Goal: Information Seeking & Learning: Learn about a topic

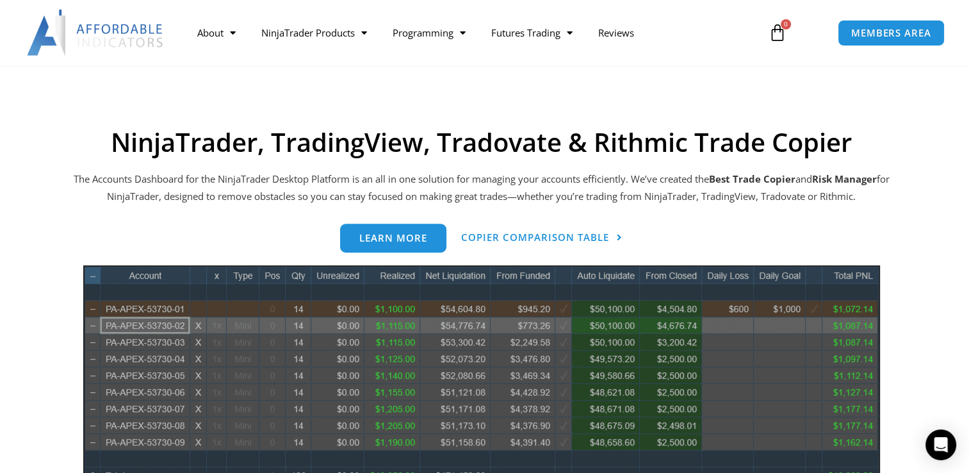
scroll to position [512, 0]
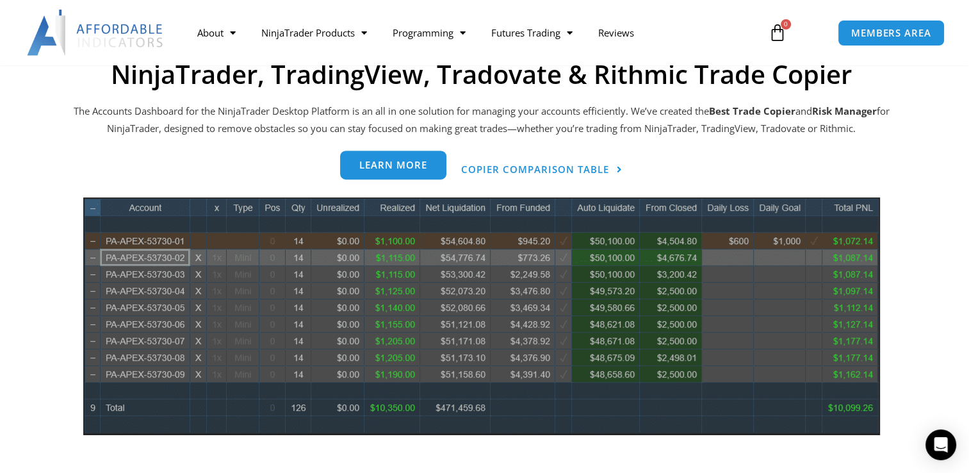
click at [398, 170] on link "Learn more" at bounding box center [393, 165] width 106 height 29
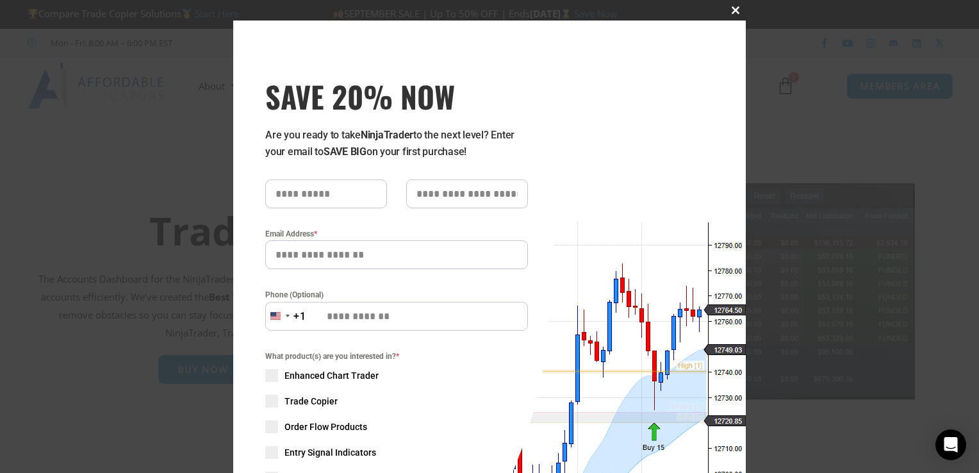
click at [728, 12] on span "SAVE 20% NOW popup" at bounding box center [735, 10] width 20 height 8
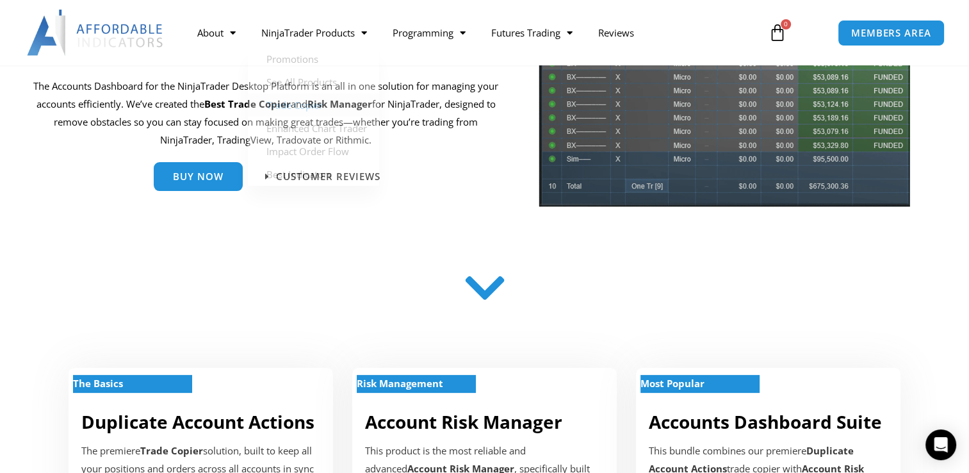
scroll to position [192, 0]
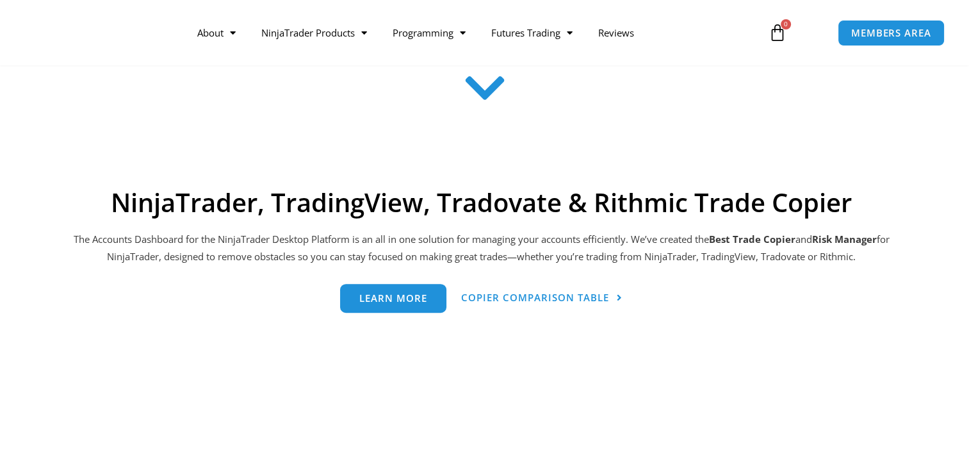
scroll to position [512, 0]
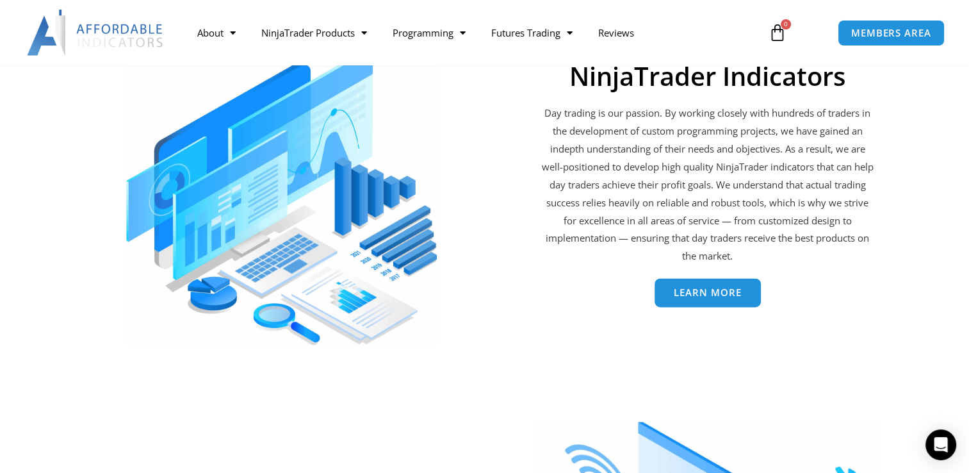
click at [710, 297] on span "Learn More" at bounding box center [708, 293] width 68 height 10
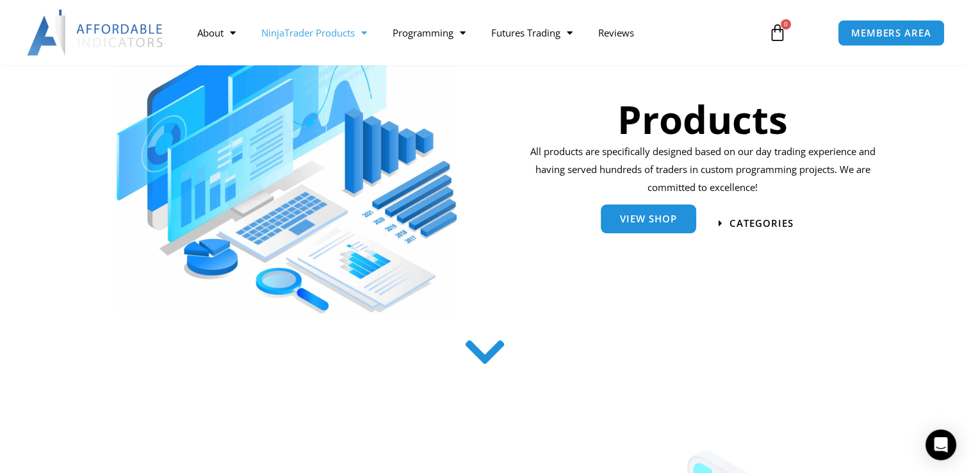
click at [642, 227] on link "View Shop" at bounding box center [648, 220] width 95 height 29
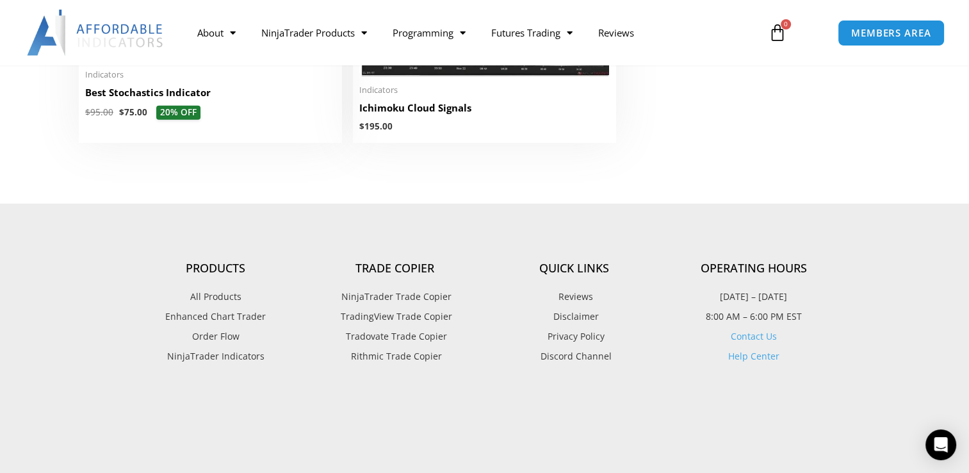
scroll to position [3194, 0]
